Goal: Use online tool/utility: Utilize a website feature to perform a specific function

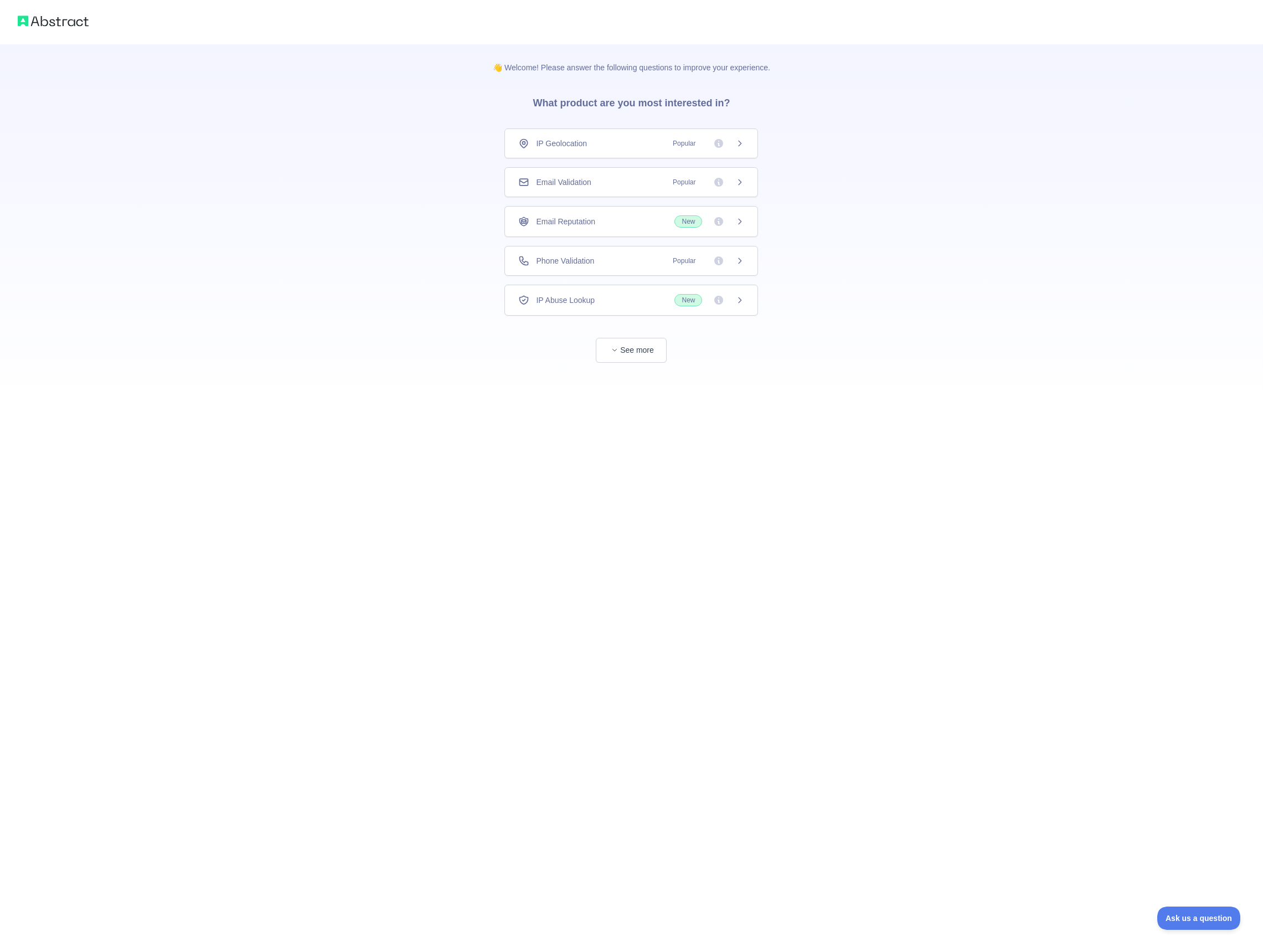
click at [659, 265] on div "Phone Validation Popular" at bounding box center [631, 261] width 226 height 11
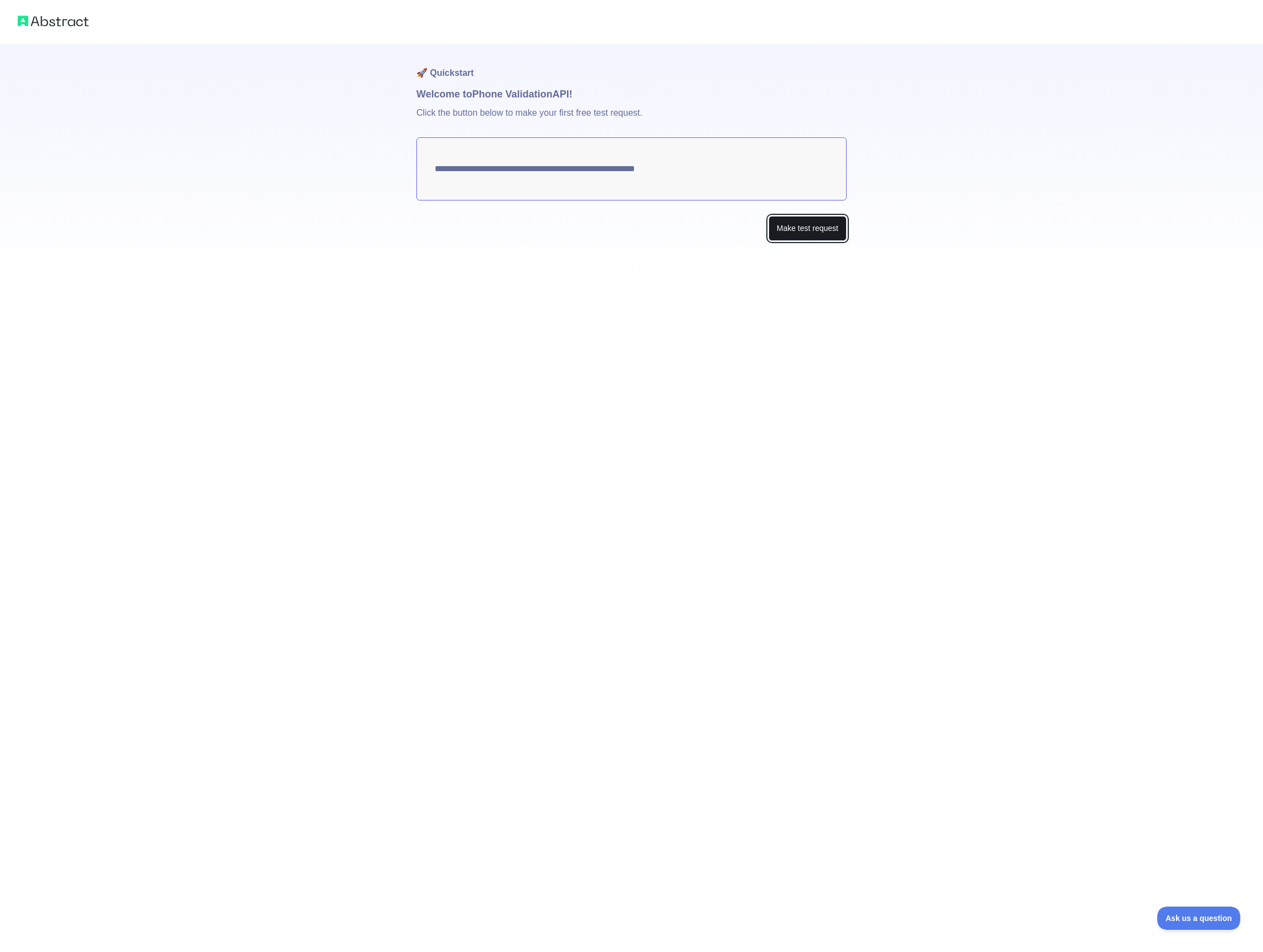
click at [781, 228] on button "Make test request" at bounding box center [808, 228] width 78 height 25
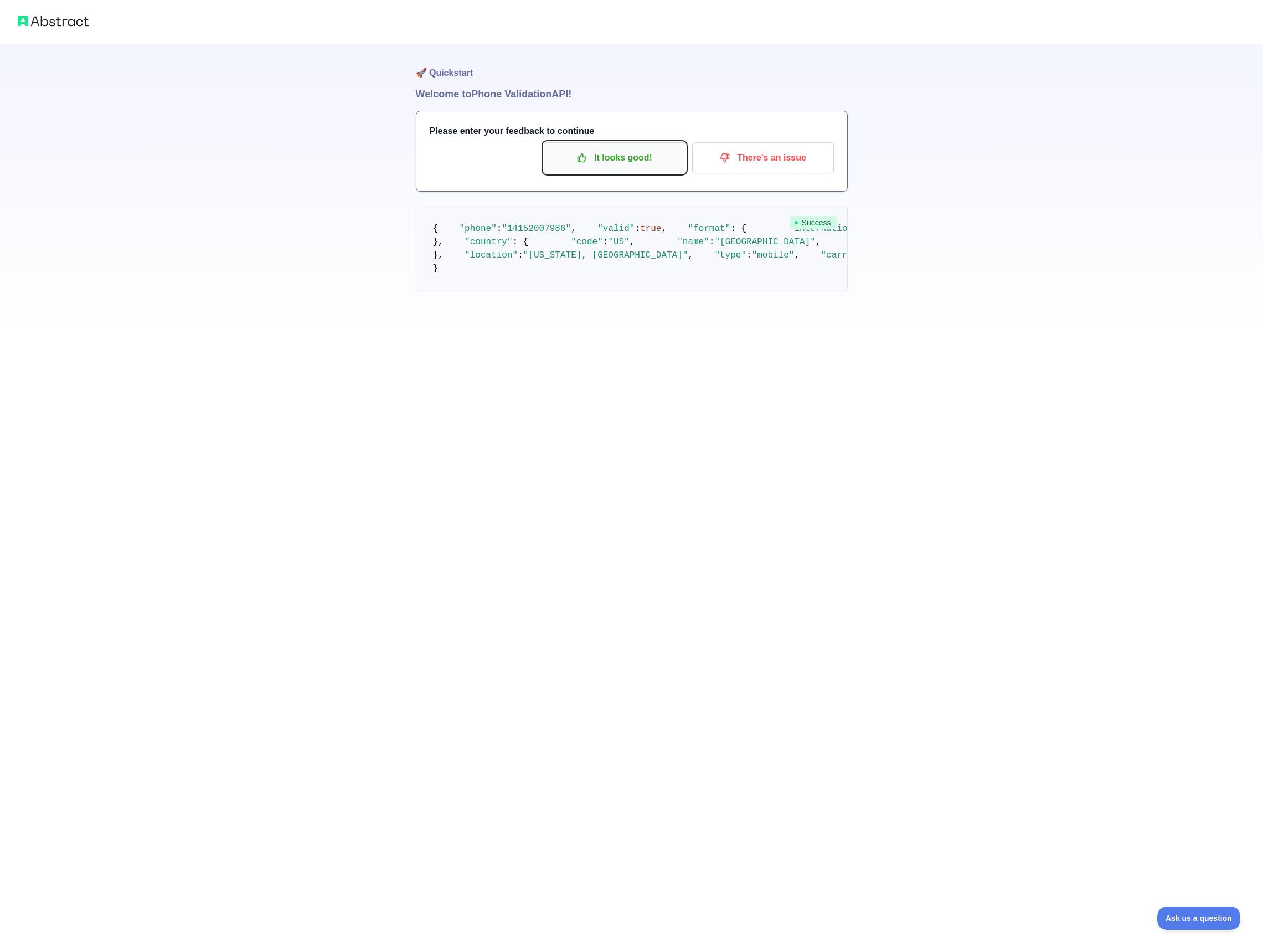
click at [645, 160] on p "It looks good!" at bounding box center [614, 158] width 125 height 19
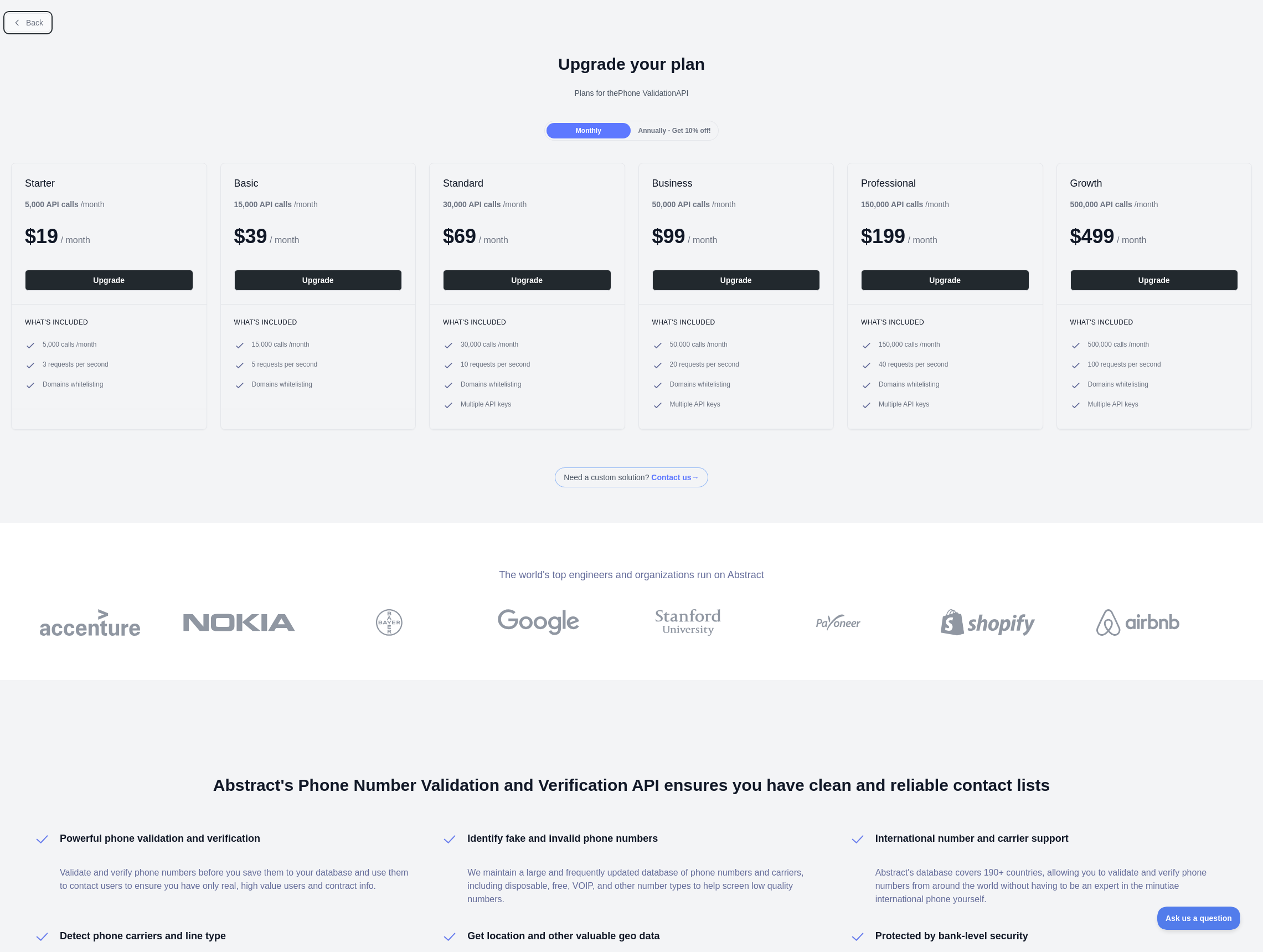
click at [39, 29] on button "Back" at bounding box center [28, 23] width 45 height 19
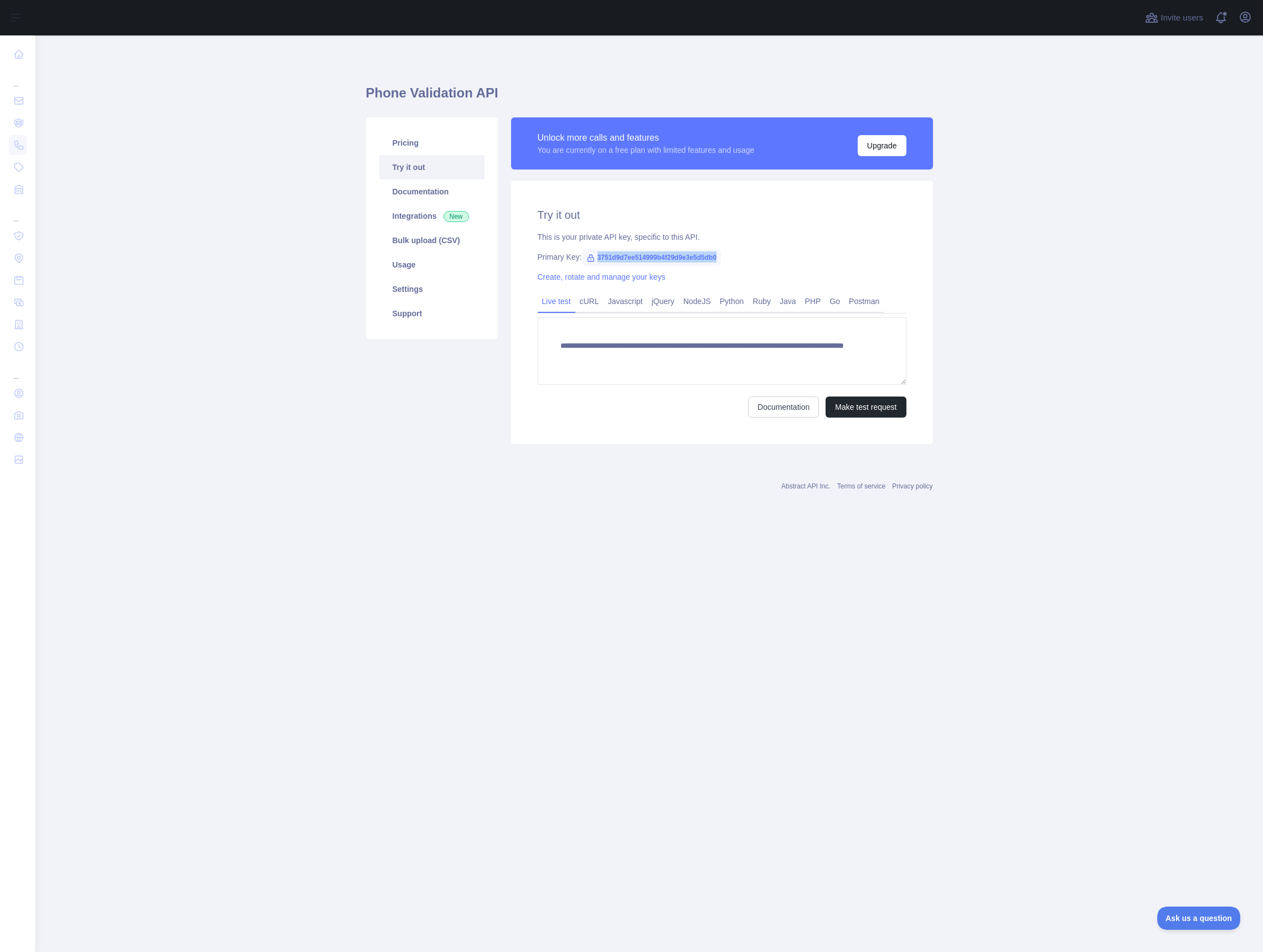
drag, startPoint x: 598, startPoint y: 257, endPoint x: 736, endPoint y: 257, distance: 138.0
click at [721, 257] on span "3751d9d7ee514999b4f29d9e3e5d5db0" at bounding box center [651, 257] width 139 height 16
copy span "3751d9d7ee514999b4f29d9e3e5d5db0"
click at [820, 356] on textarea "**********" at bounding box center [721, 351] width 369 height 68
paste textarea "**********"
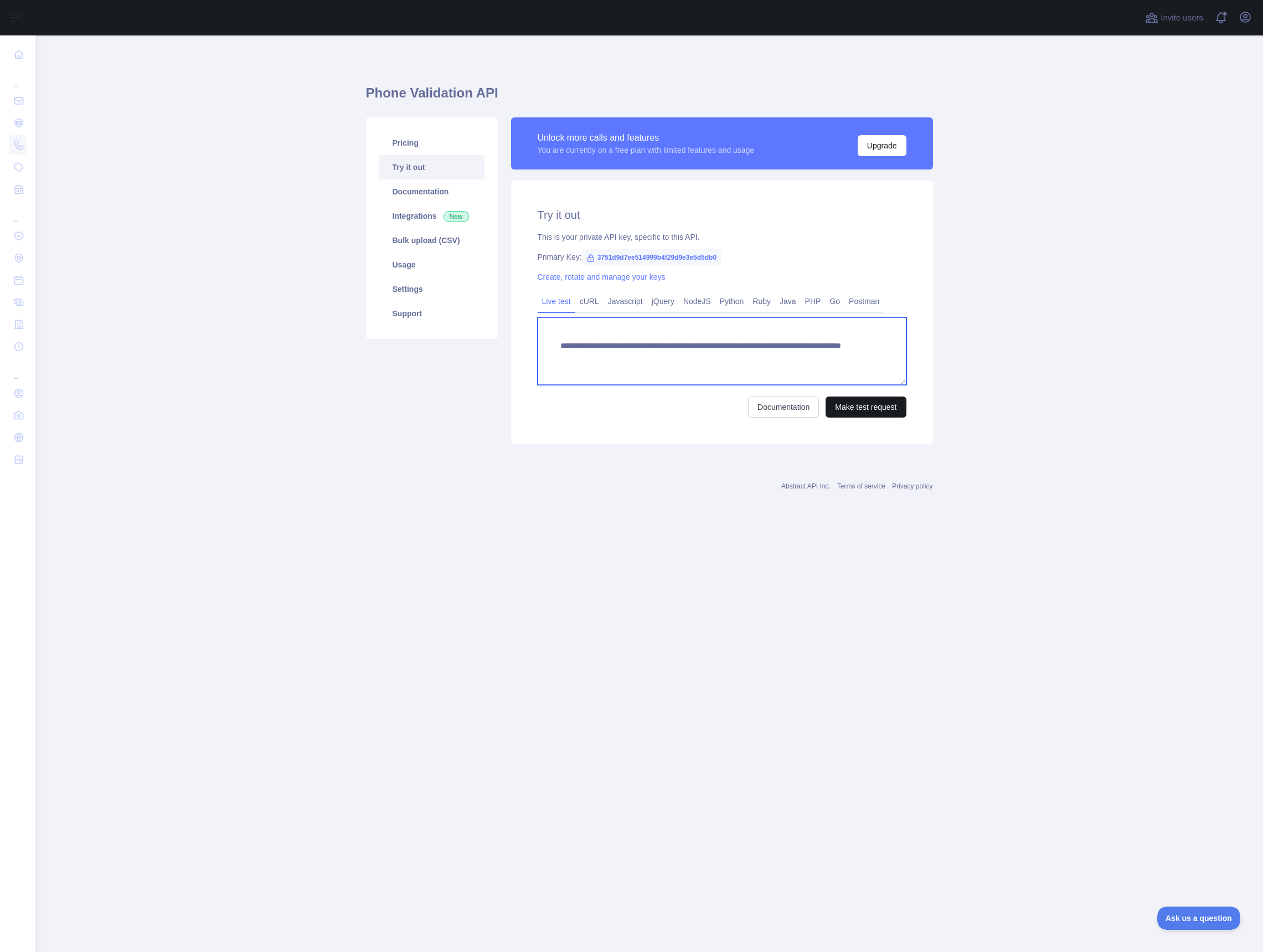
type textarea "**********"
click at [874, 410] on button "Make test request" at bounding box center [865, 407] width 80 height 21
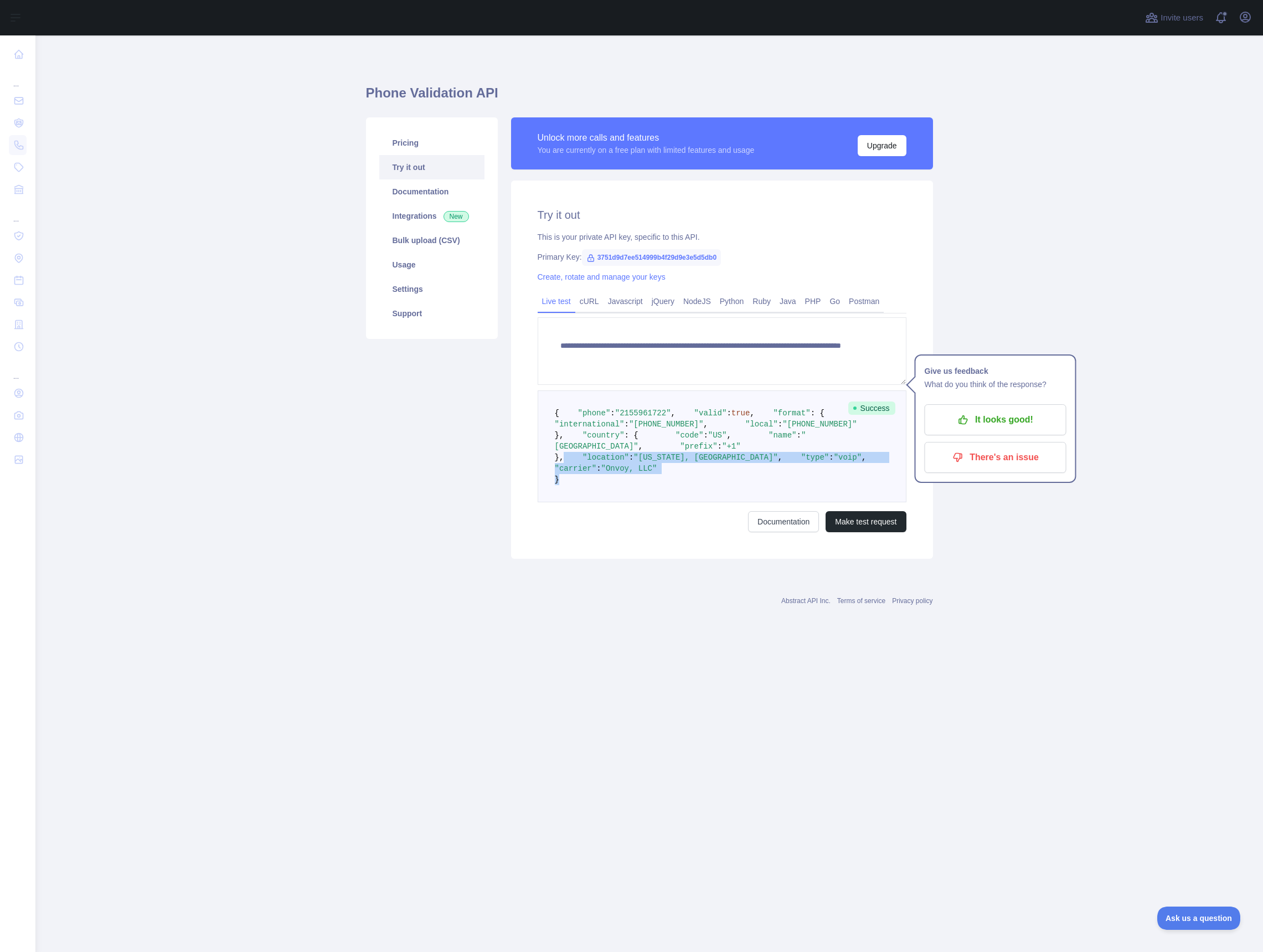
drag, startPoint x: 570, startPoint y: 581, endPoint x: 542, endPoint y: 546, distance: 44.8
click at [542, 502] on pre "{ "phone" : "[PHONE_NUMBER]" , "valid" : true , "format" : { "international" : …" at bounding box center [721, 447] width 369 height 112
copy code ""location" : "[US_STATE], [GEOGRAPHIC_DATA]" , "type" : "voip" , "carrier" : "O…"
click at [734, 303] on link "Python" at bounding box center [732, 301] width 34 height 18
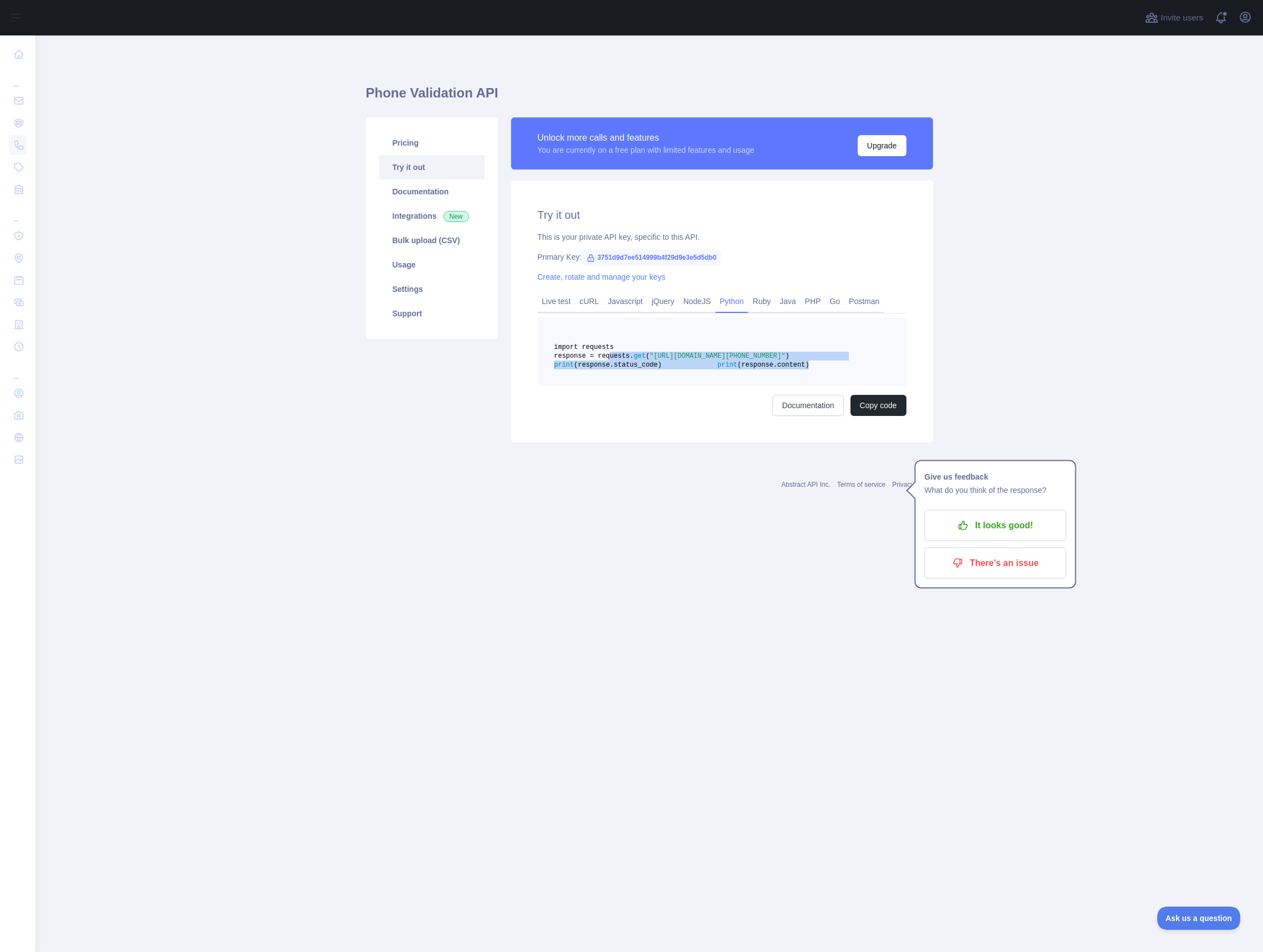
drag, startPoint x: 609, startPoint y: 364, endPoint x: 708, endPoint y: 397, distance: 104.4
click at [708, 386] on pre "import requests response = requests. get ( "[URL][DOMAIN_NAME][PHONE_NUMBER]" )…" at bounding box center [721, 352] width 369 height 68
copy code "response = requests. get ( "[URL][DOMAIN_NAME][PHONE_NUMBER]" ) print (response…"
click at [493, 646] on main "Phone Validation API Pricing Try it out Documentation Integrations New Bulk upl…" at bounding box center [649, 494] width 1227 height 916
click at [496, 622] on main "Phone Validation API Pricing Try it out Documentation Integrations New Bulk upl…" at bounding box center [649, 494] width 1227 height 916
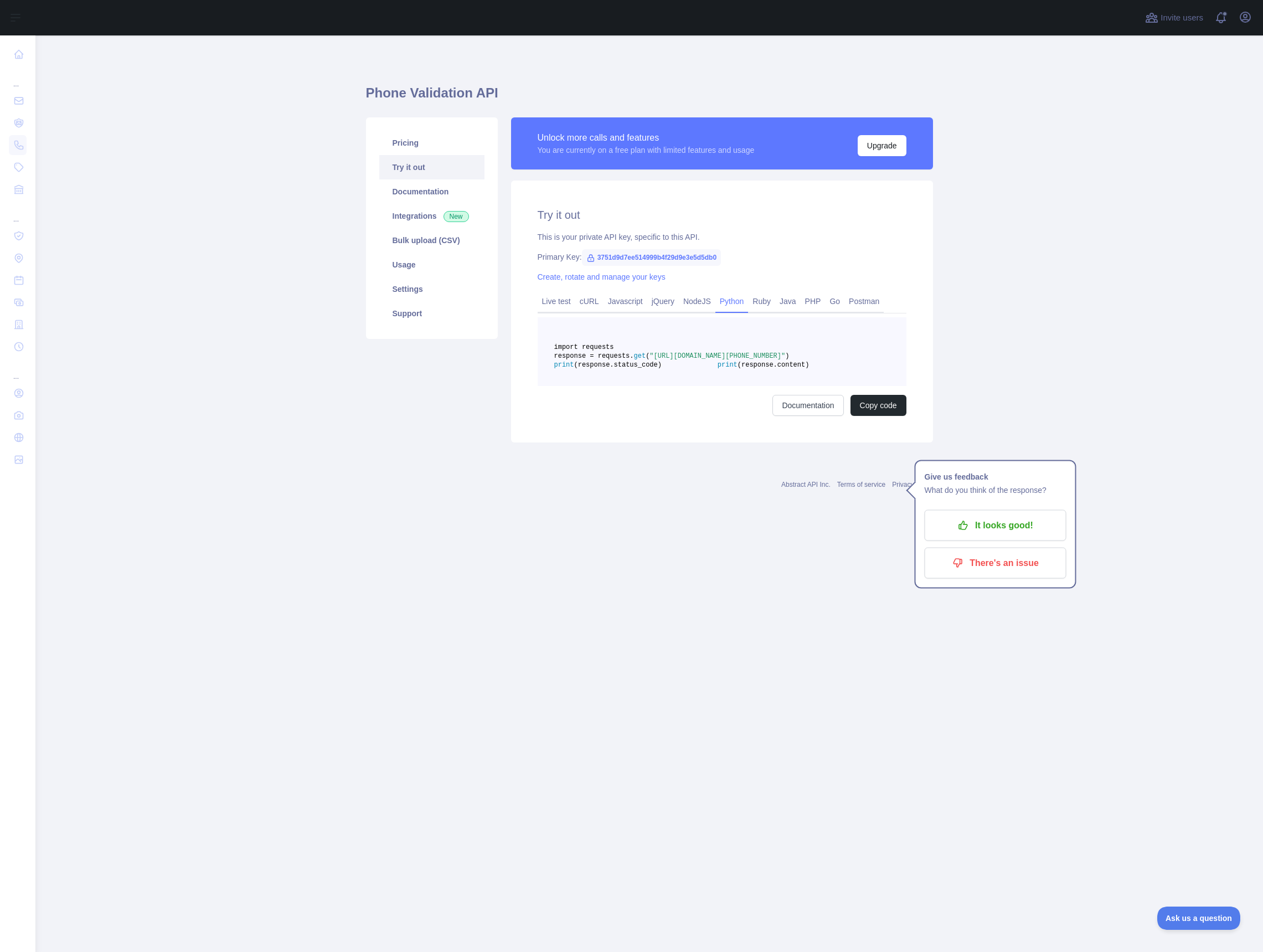
click at [399, 442] on div "Pricing Try it out Documentation Integrations New Bulk upload (CSV) Usage Setti…" at bounding box center [431, 280] width 145 height 325
